Goal: Navigation & Orientation: Understand site structure

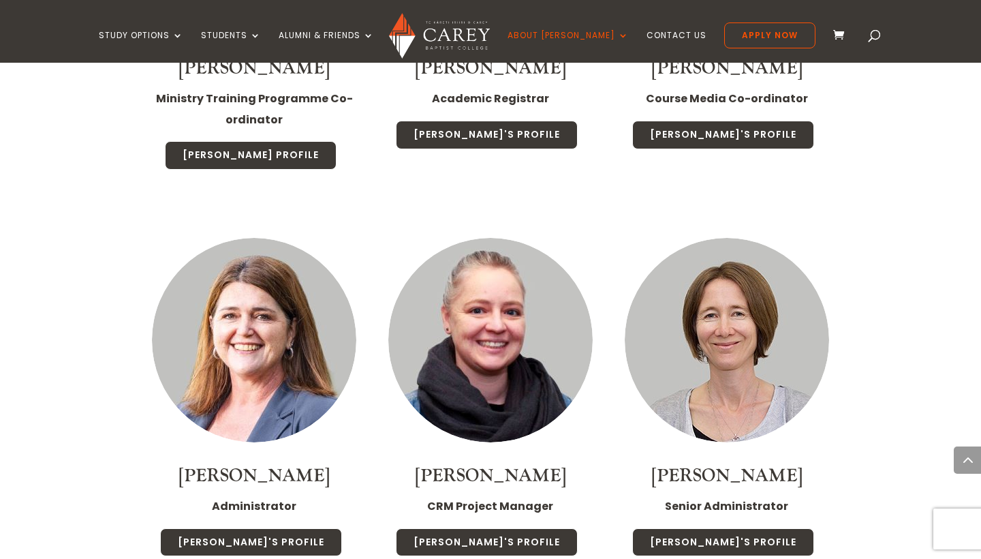
scroll to position [4699, 0]
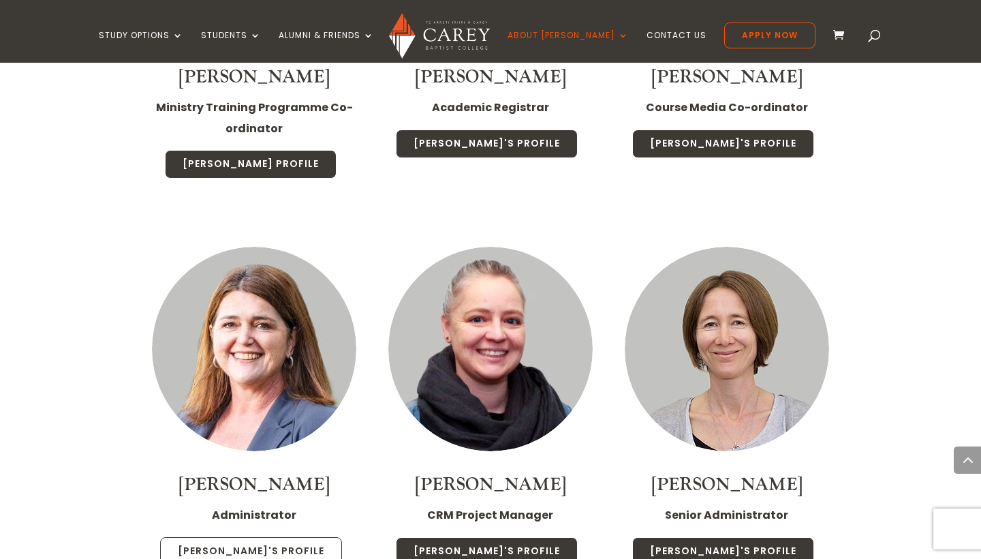
click at [245, 537] on link "Julie's Profile" at bounding box center [251, 551] width 182 height 29
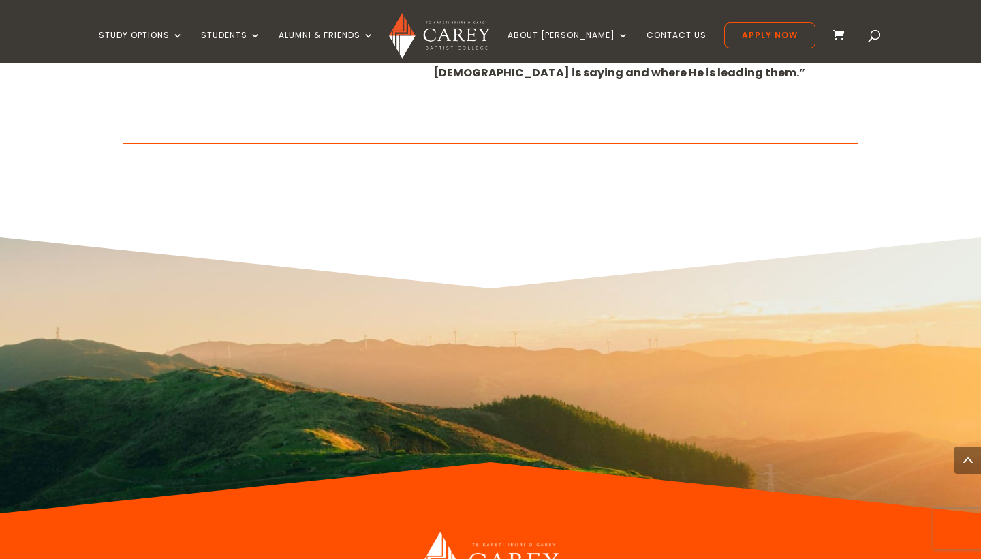
scroll to position [992, 0]
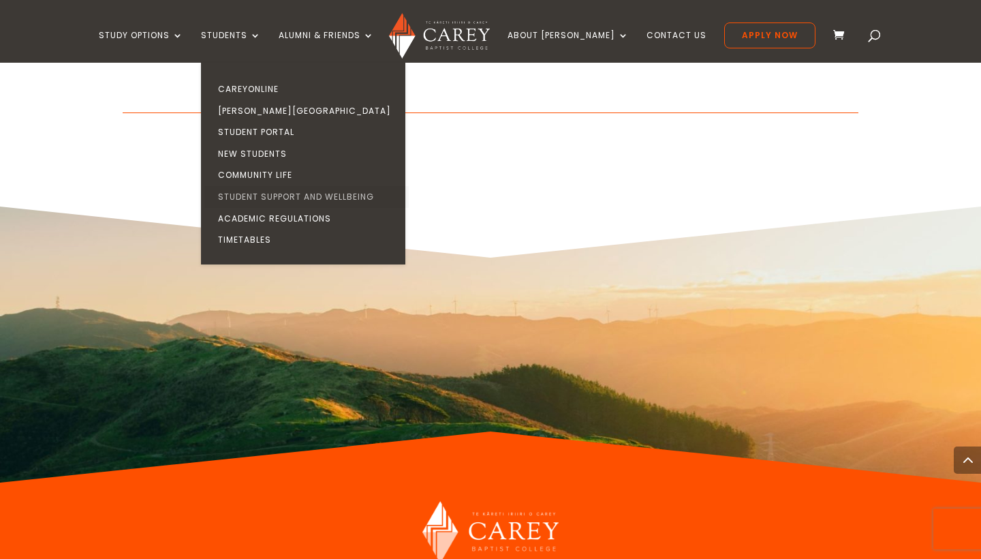
click at [286, 191] on link "Student Support and Wellbeing" at bounding box center [306, 197] width 204 height 22
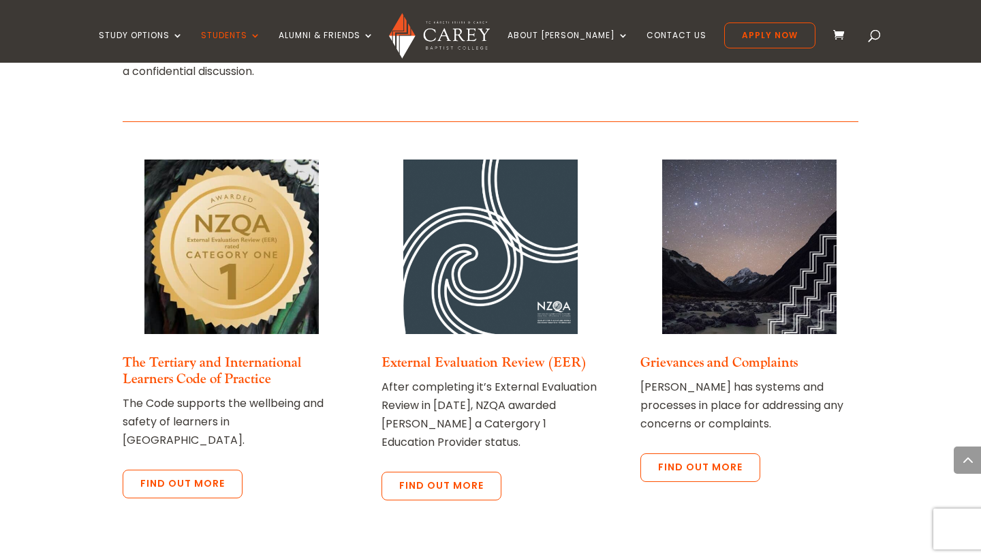
scroll to position [2933, 0]
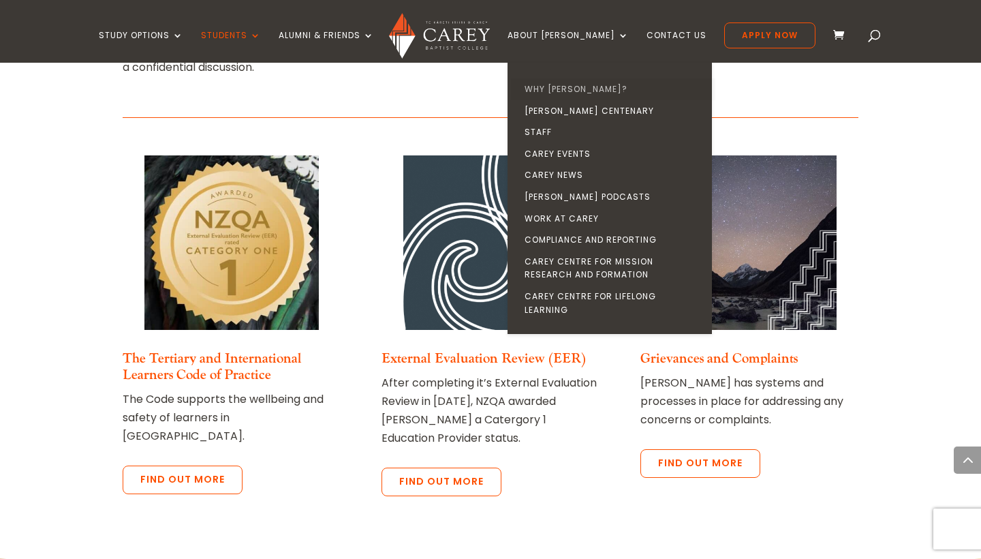
click at [580, 85] on link "Why [PERSON_NAME]?" at bounding box center [613, 89] width 204 height 22
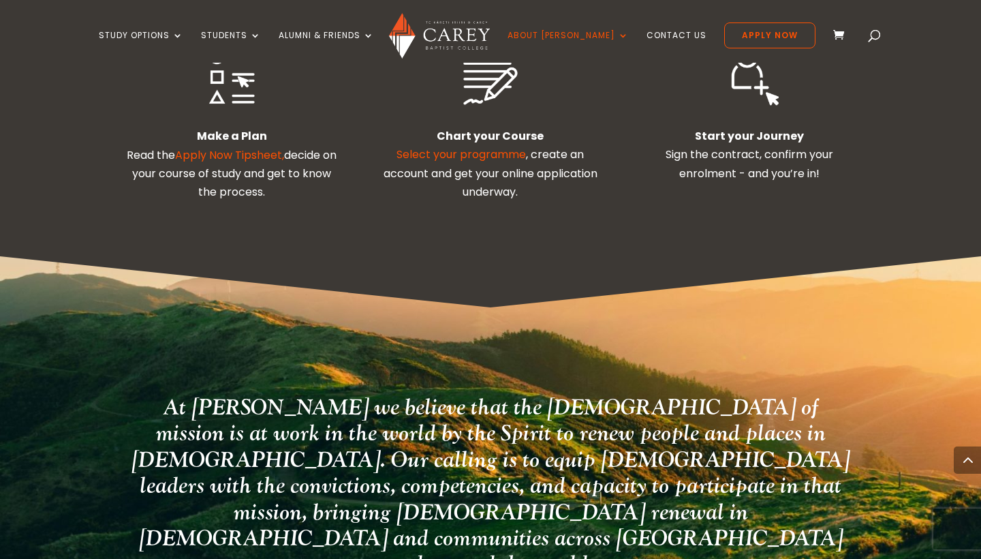
scroll to position [2579, 0]
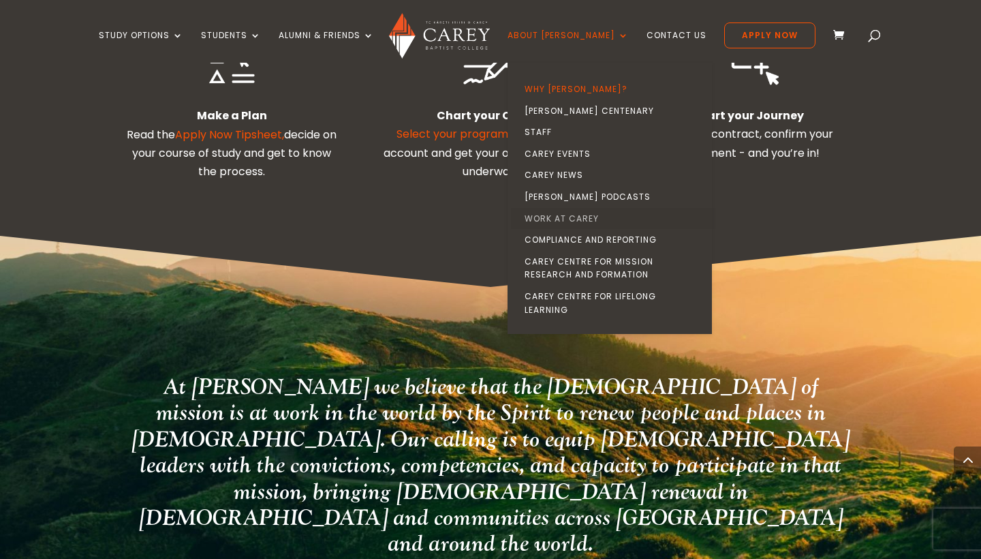
click at [573, 208] on link "Work at Carey" at bounding box center [613, 219] width 204 height 22
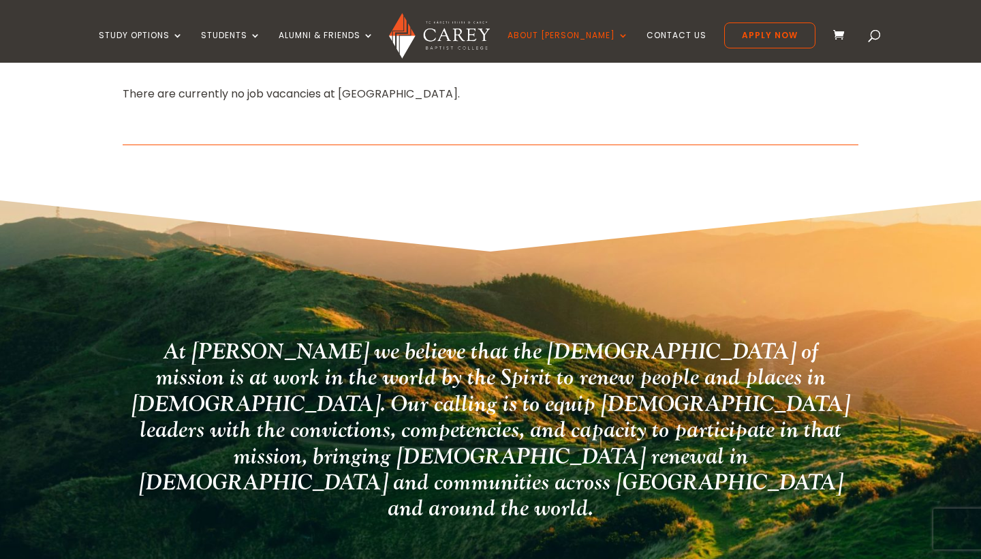
scroll to position [527, 0]
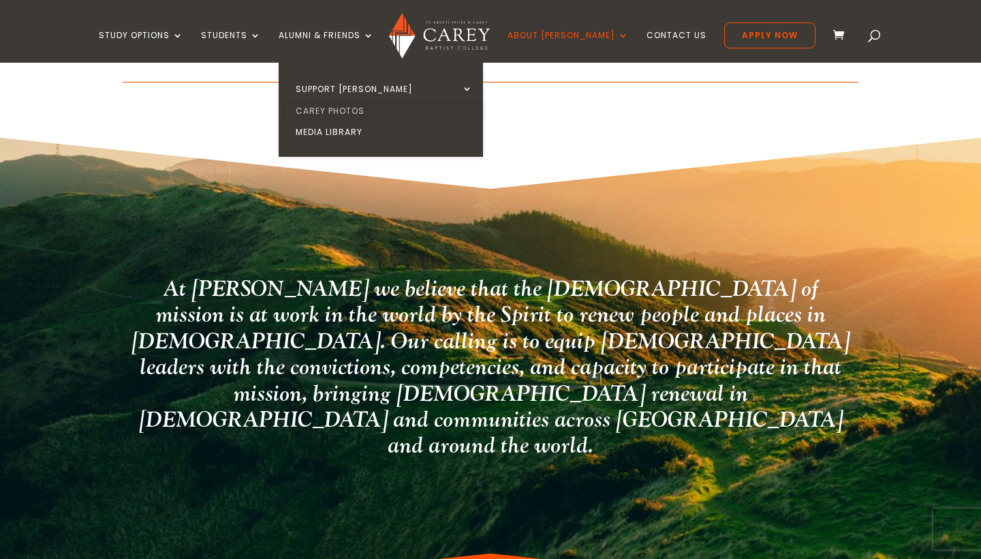
click at [359, 110] on link "Carey Photos" at bounding box center [384, 111] width 204 height 22
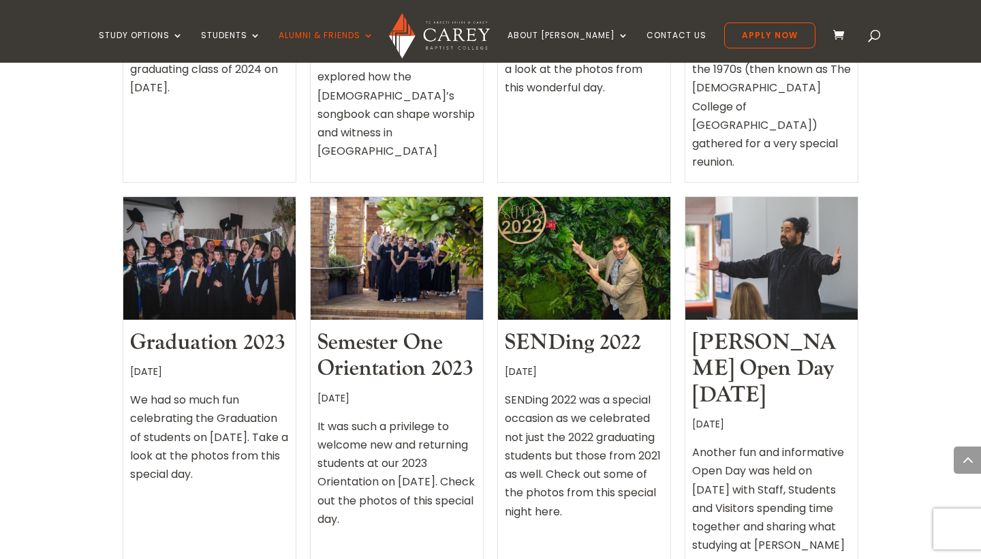
scroll to position [698, 0]
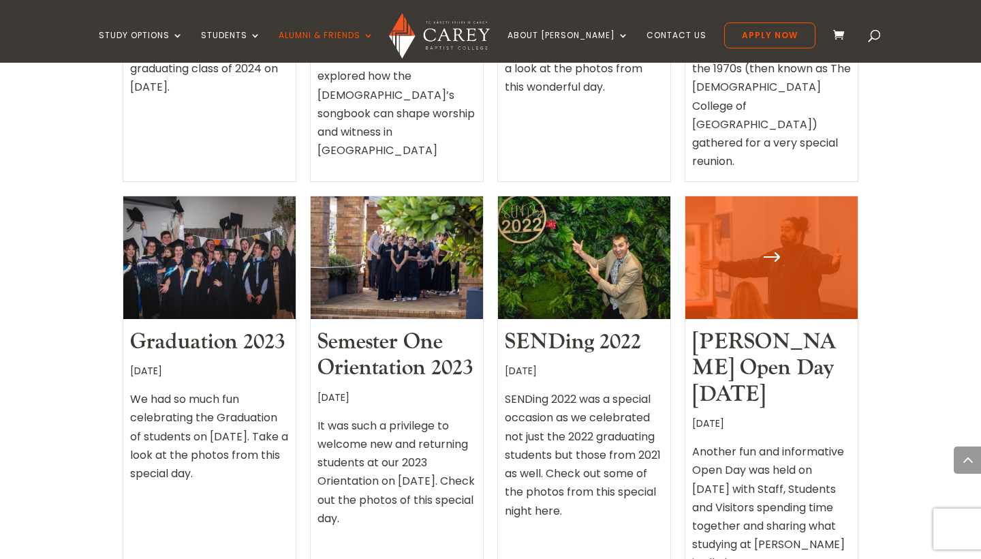
click at [782, 328] on link "[PERSON_NAME] Open Day [DATE]" at bounding box center [764, 368] width 144 height 80
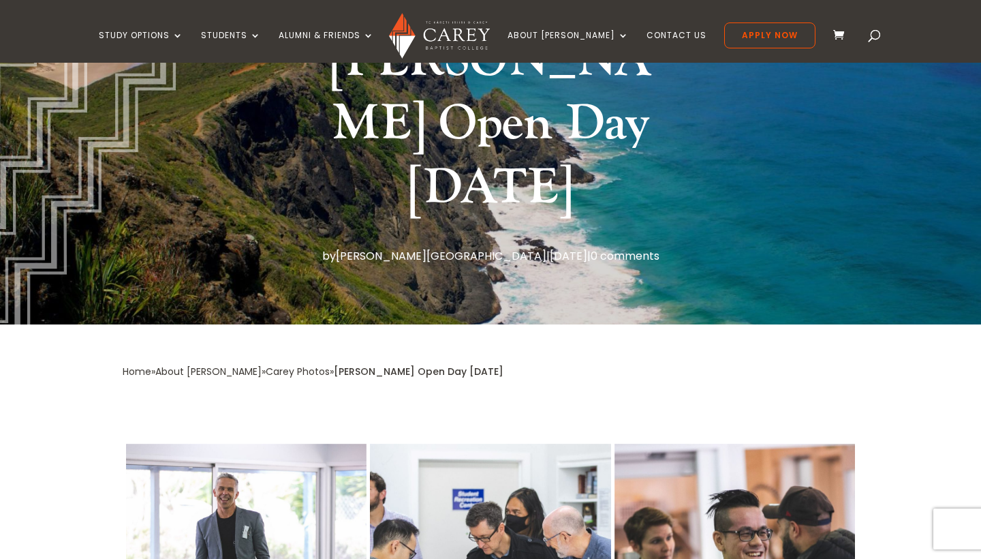
scroll to position [163, 0]
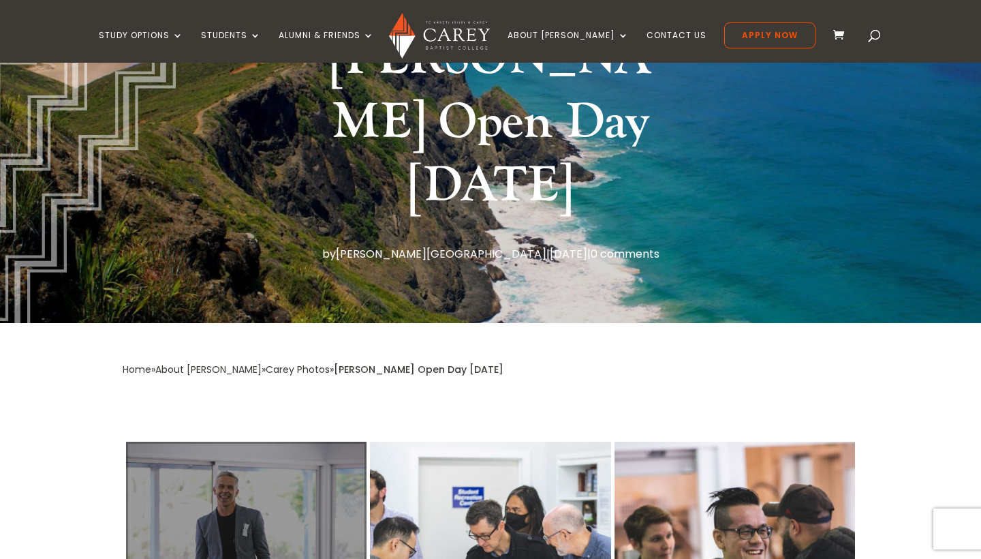
click at [210, 449] on div at bounding box center [246, 537] width 240 height 193
